Goal: Task Accomplishment & Management: Complete application form

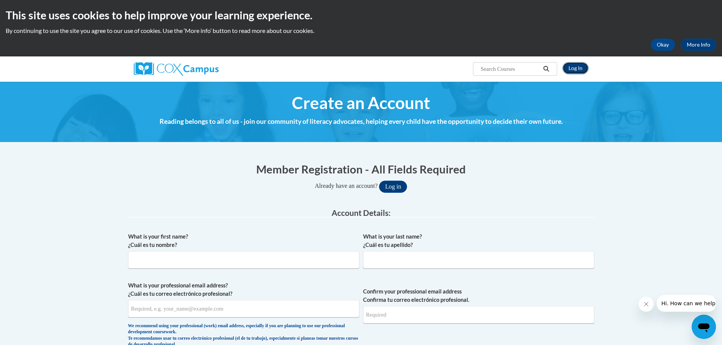
click at [580, 63] on link "Log In" at bounding box center [576, 68] width 26 height 12
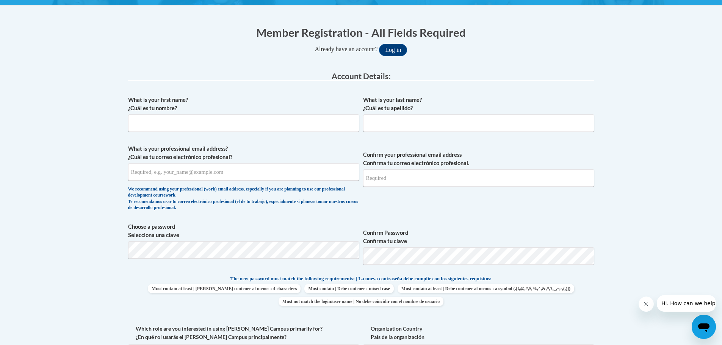
scroll to position [152, 0]
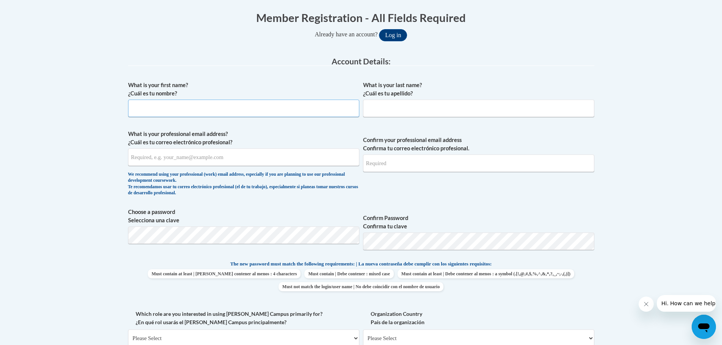
click at [229, 110] on input "What is your first name? ¿Cuál es tu nombre?" at bounding box center [243, 108] width 231 height 17
type input "Moraima"
click at [383, 111] on input "What is your last name? ¿Cuál es tu apellido?" at bounding box center [478, 108] width 231 height 17
type input "Rivera Ortiz"
click at [205, 159] on input "What is your professional email address? ¿Cuál es tu correo electrónico profesi…" at bounding box center [243, 157] width 231 height 17
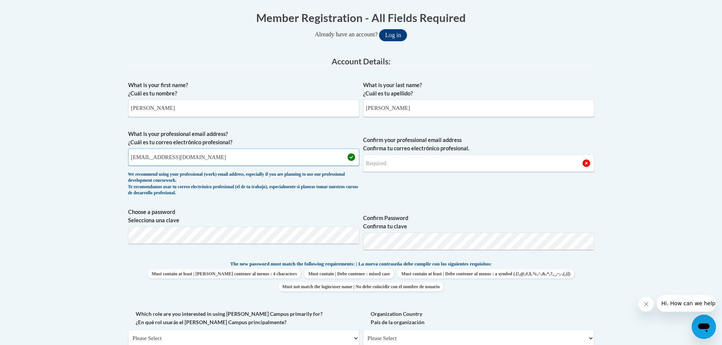
type input "morivera@ibqheadstart.org"
click at [397, 166] on input "Confirm your professional email address Confirma tu correo electrónico profesio…" at bounding box center [478, 163] width 231 height 17
type input "N"
type input "morivera@ibqheadstart.org"
click at [535, 257] on div "What is your first name? ¿Cuál es tu nombre? Moraima What is your last name? ¿C…" at bounding box center [361, 250] width 466 height 346
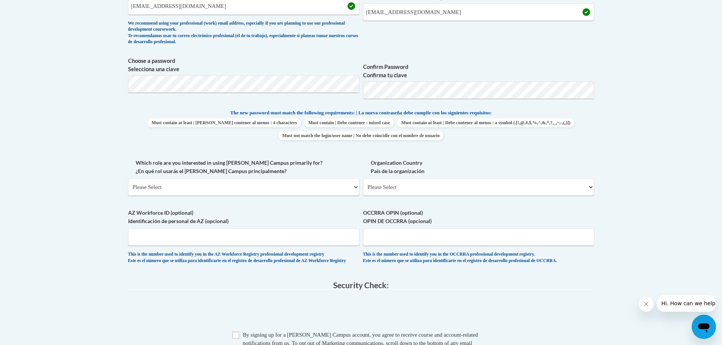
scroll to position [303, 0]
click at [344, 189] on select "Please Select College/University | Colegio/Universidad Community/Nonprofit Part…" at bounding box center [243, 186] width 231 height 17
select select "fbf2d438-af2f-41f8-98f1-81c410e29de3"
click at [128, 178] on select "Please Select College/University | Colegio/Universidad Community/Nonprofit Part…" at bounding box center [243, 186] width 231 height 17
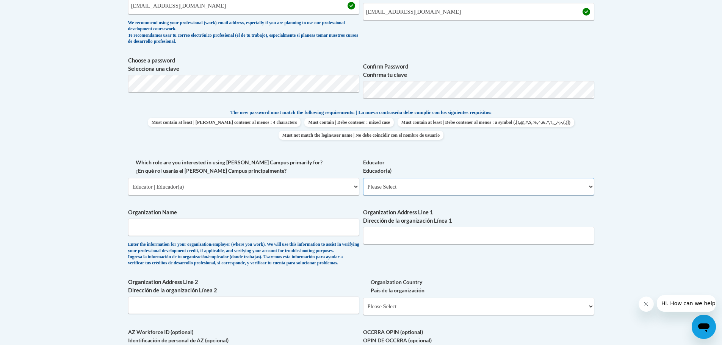
click at [424, 185] on select "Please Select Early Learning/Daycare Teacher/Family Home Care Provider | Maestr…" at bounding box center [478, 186] width 231 height 17
click at [363, 178] on select "Please Select Early Learning/Daycare Teacher/Family Home Care Provider | Maestr…" at bounding box center [478, 186] width 231 height 17
click at [544, 187] on select "Please Select Early Learning/Daycare Teacher/Family Home Care Provider | Maestr…" at bounding box center [478, 186] width 231 height 17
select select "8e1a676a-2f1d-4924-8ba1-6ffde03e8dcb"
click at [363, 178] on select "Please Select Early Learning/Daycare Teacher/Family Home Care Provider | Maestr…" at bounding box center [478, 186] width 231 height 17
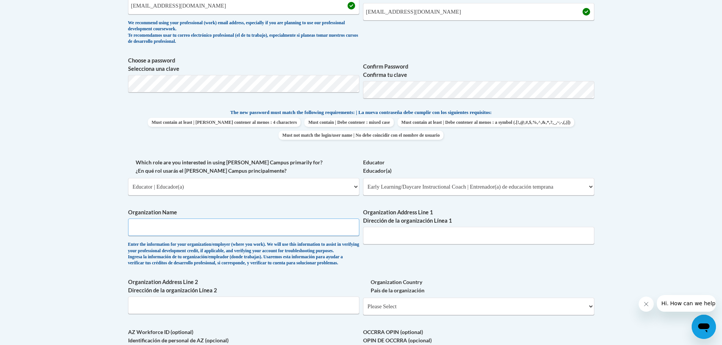
click at [179, 226] on input "Organization Name" at bounding box center [243, 227] width 231 height 17
type input "Iglesia Bautista de Quintana"
click at [431, 233] on input "Organization Address Line 1 Dirección de la organización Línea 1" at bounding box center [478, 235] width 231 height 17
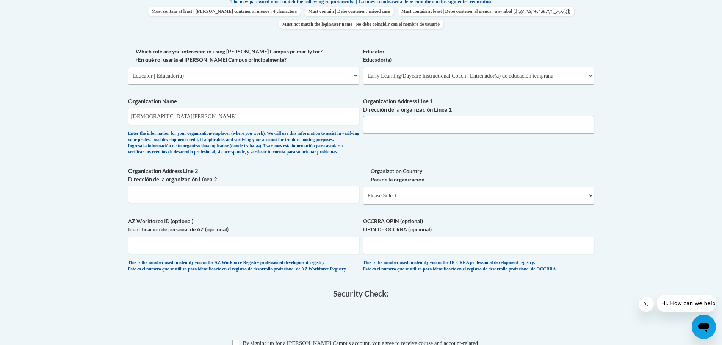
scroll to position [417, 0]
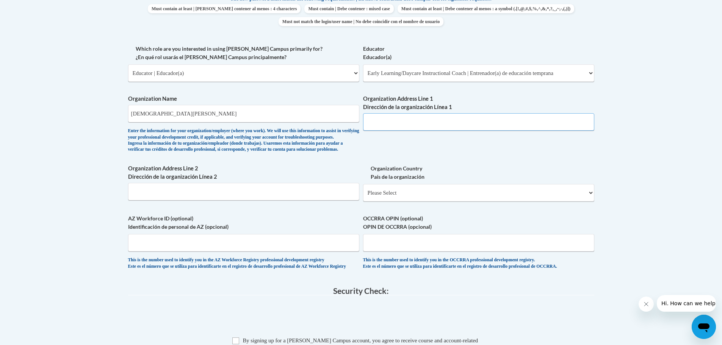
click at [403, 122] on input "Organization Address Line 1 Dirección de la organización Línea 1" at bounding box center [478, 121] width 231 height 17
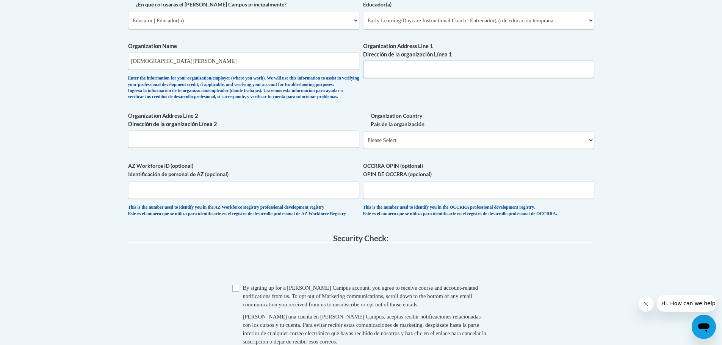
scroll to position [493, 0]
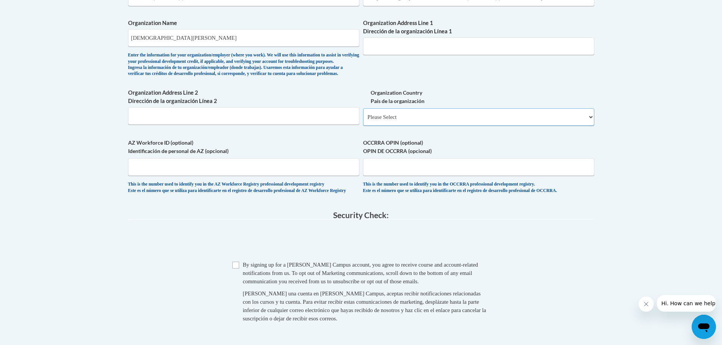
click at [409, 126] on select "Please Select United States | Estados Unidos Outside of the United States | Fue…" at bounding box center [478, 116] width 231 height 17
select select "ad49bcad-a171-4b2e-b99c-48b446064914"
click at [363, 121] on select "Please Select United States | Estados Unidos Outside of the United States | Fue…" at bounding box center [478, 116] width 231 height 17
select select
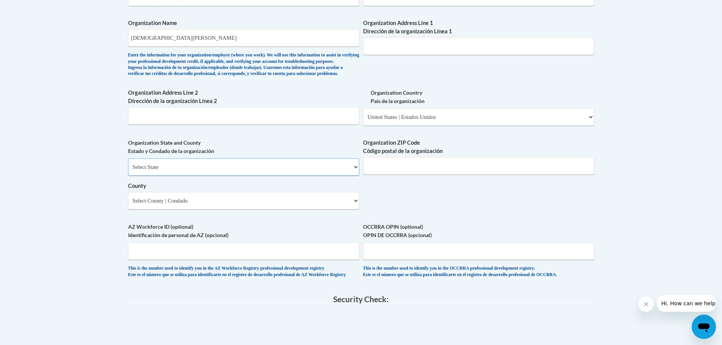
click at [345, 176] on select "Select State Alabama Alaska Arizona Arkansas California Colorado Connecticut De…" at bounding box center [243, 166] width 231 height 17
select select "Puerto Rico"
click at [128, 171] on select "Select State Alabama Alaska Arizona Arkansas California Colorado Connecticut De…" at bounding box center [243, 166] width 231 height 17
click at [459, 175] on input "Organization ZIP Code Código postal de la organización" at bounding box center [478, 165] width 231 height 17
type input "00757"
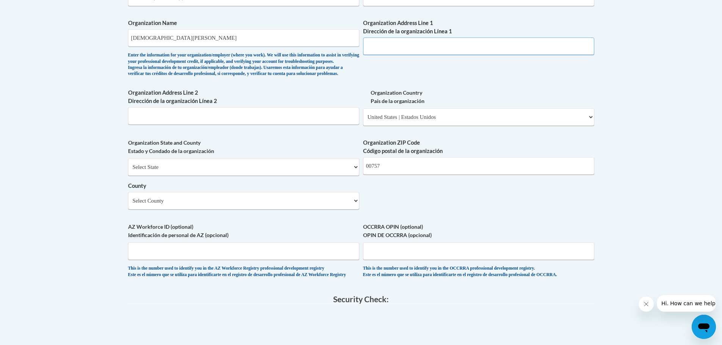
click at [414, 48] on input "Organization Address Line 1 Dirección de la organización Línea 1" at bounding box center [478, 46] width 231 height 17
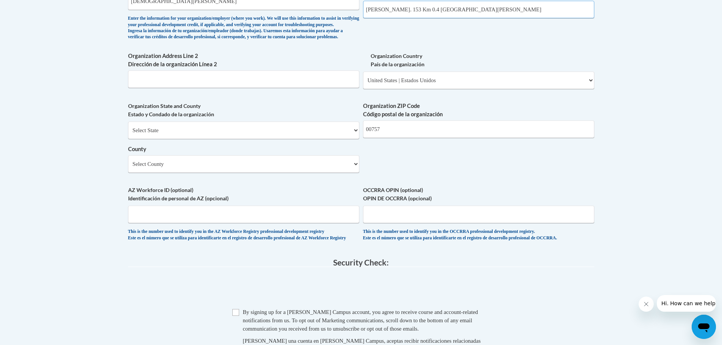
scroll to position [569, 0]
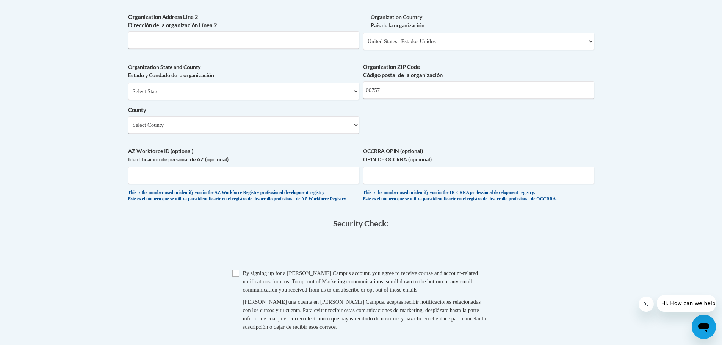
type input "Carr. 153 Km 0.4 Santa Isabel"
click at [316, 134] on select "Select County Adjuntas Aguada Aguadilla Aguas Buenas Aibonito Añasco Arecibo Ar…" at bounding box center [243, 124] width 231 height 17
select select "Santa Isabel"
click at [128, 129] on select "Select County Adjuntas Aguada Aguadilla Aguas Buenas Aibonito Añasco Arecibo Ar…" at bounding box center [243, 124] width 231 height 17
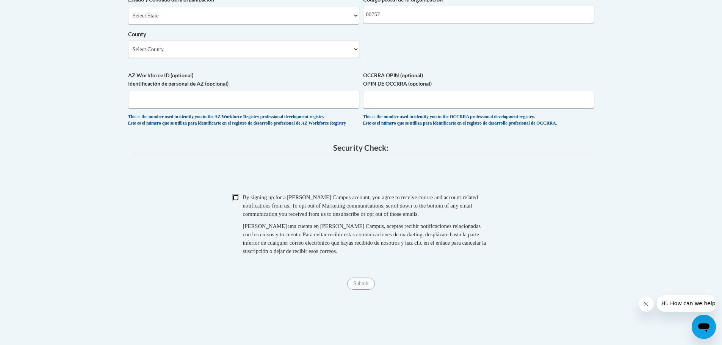
click at [234, 201] on input "Checkbox" at bounding box center [235, 198] width 7 height 7
checkbox input "true"
click at [363, 290] on input "Submit" at bounding box center [360, 284] width 27 height 12
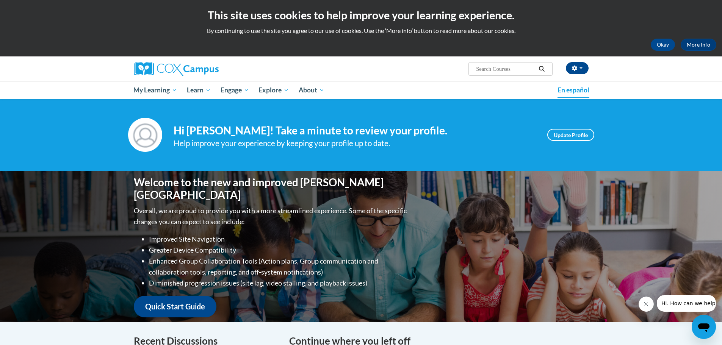
click at [575, 82] on div "My Learning My Learning My Course Progress Certificates My Action Plans Group D…" at bounding box center [359, 90] width 460 height 17
click at [577, 89] on span "En español" at bounding box center [574, 90] width 32 height 8
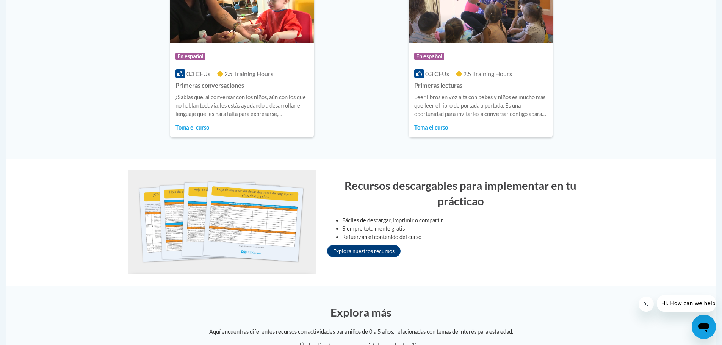
scroll to position [607, 0]
click at [379, 253] on link "Explora nuestros recursos" at bounding box center [364, 252] width 74 height 12
